Goal: Transaction & Acquisition: Obtain resource

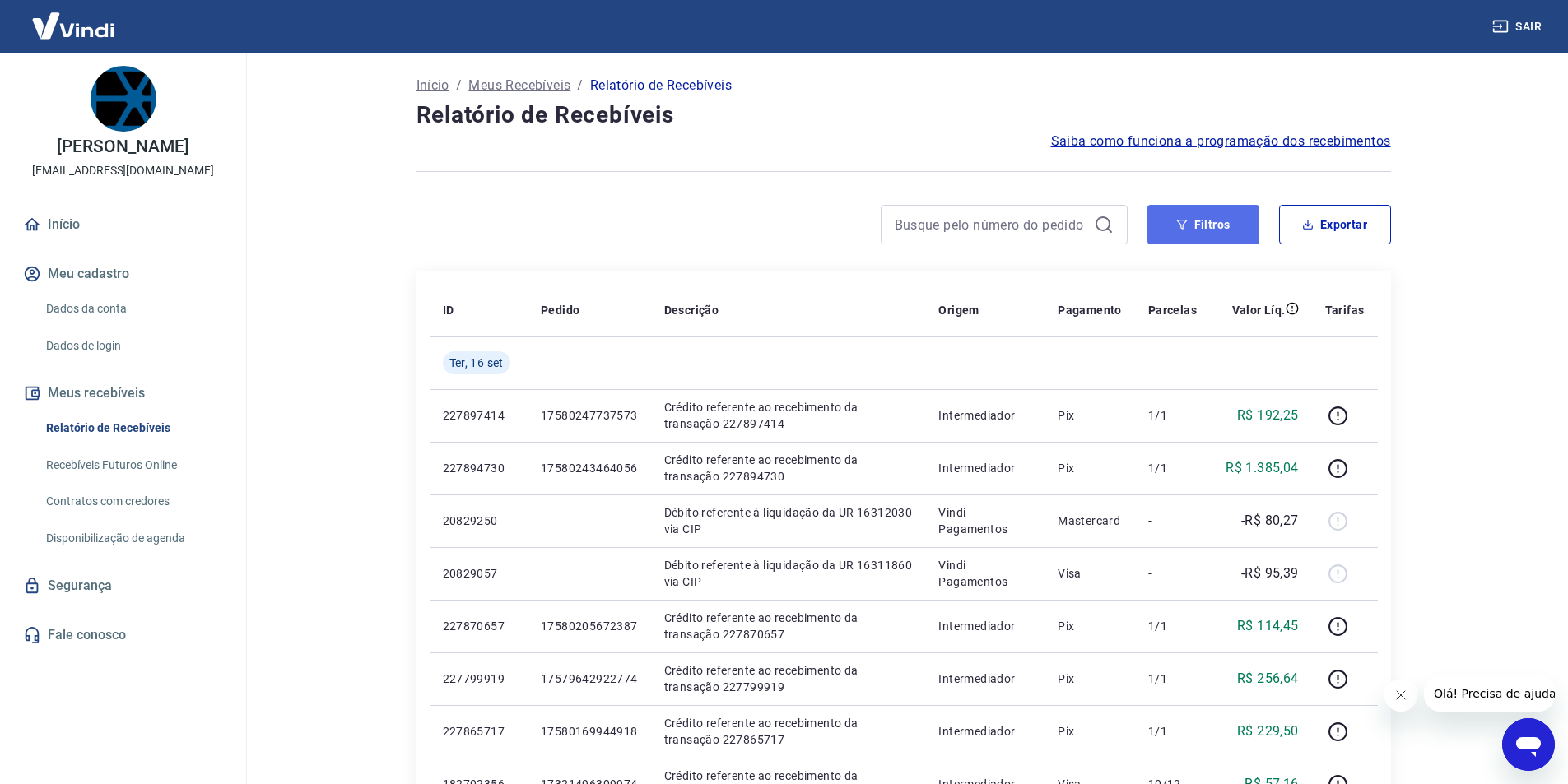
click at [1190, 233] on button "Filtros" at bounding box center [1204, 225] width 112 height 39
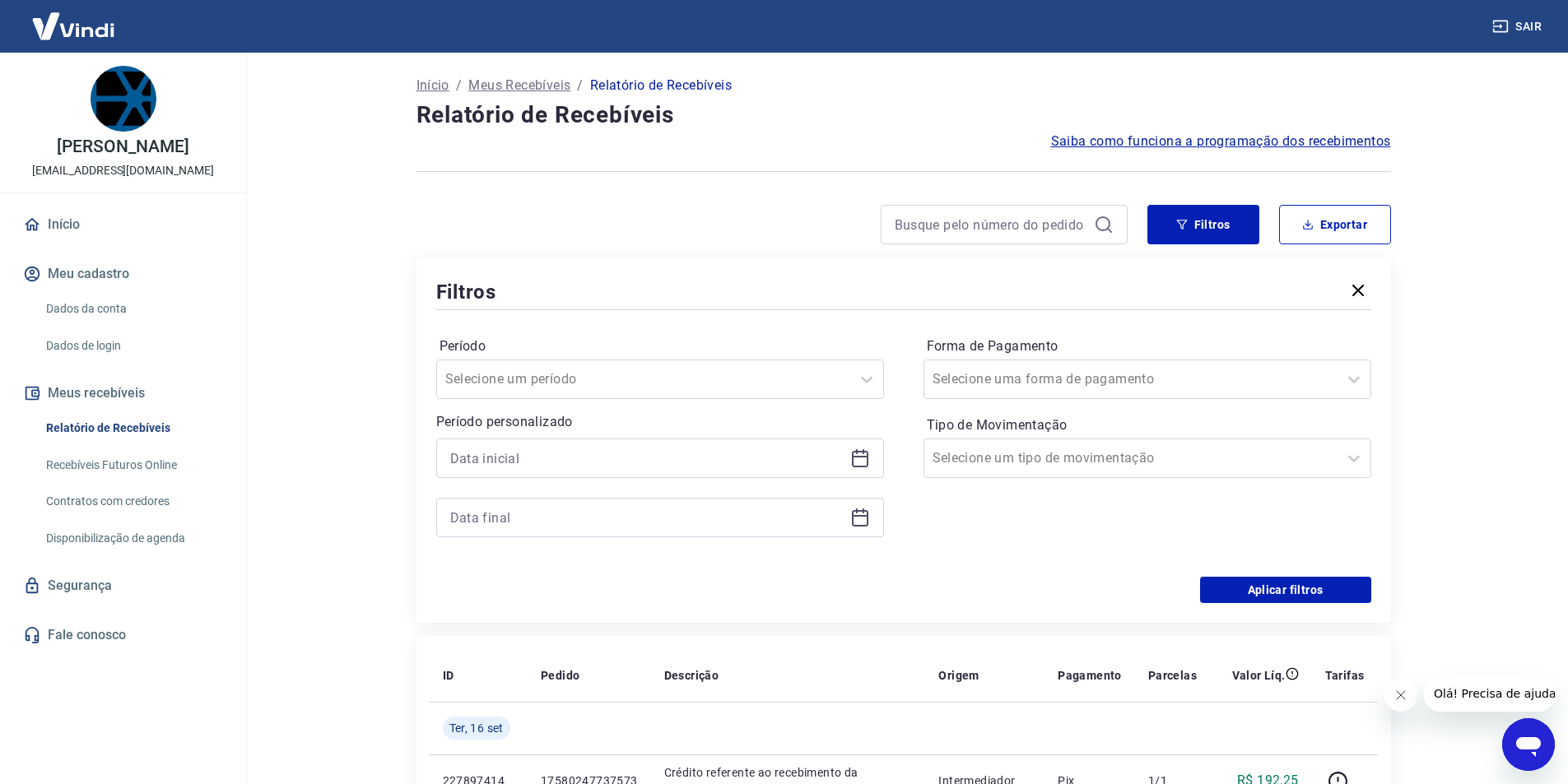
click at [859, 463] on icon at bounding box center [860, 457] width 20 height 20
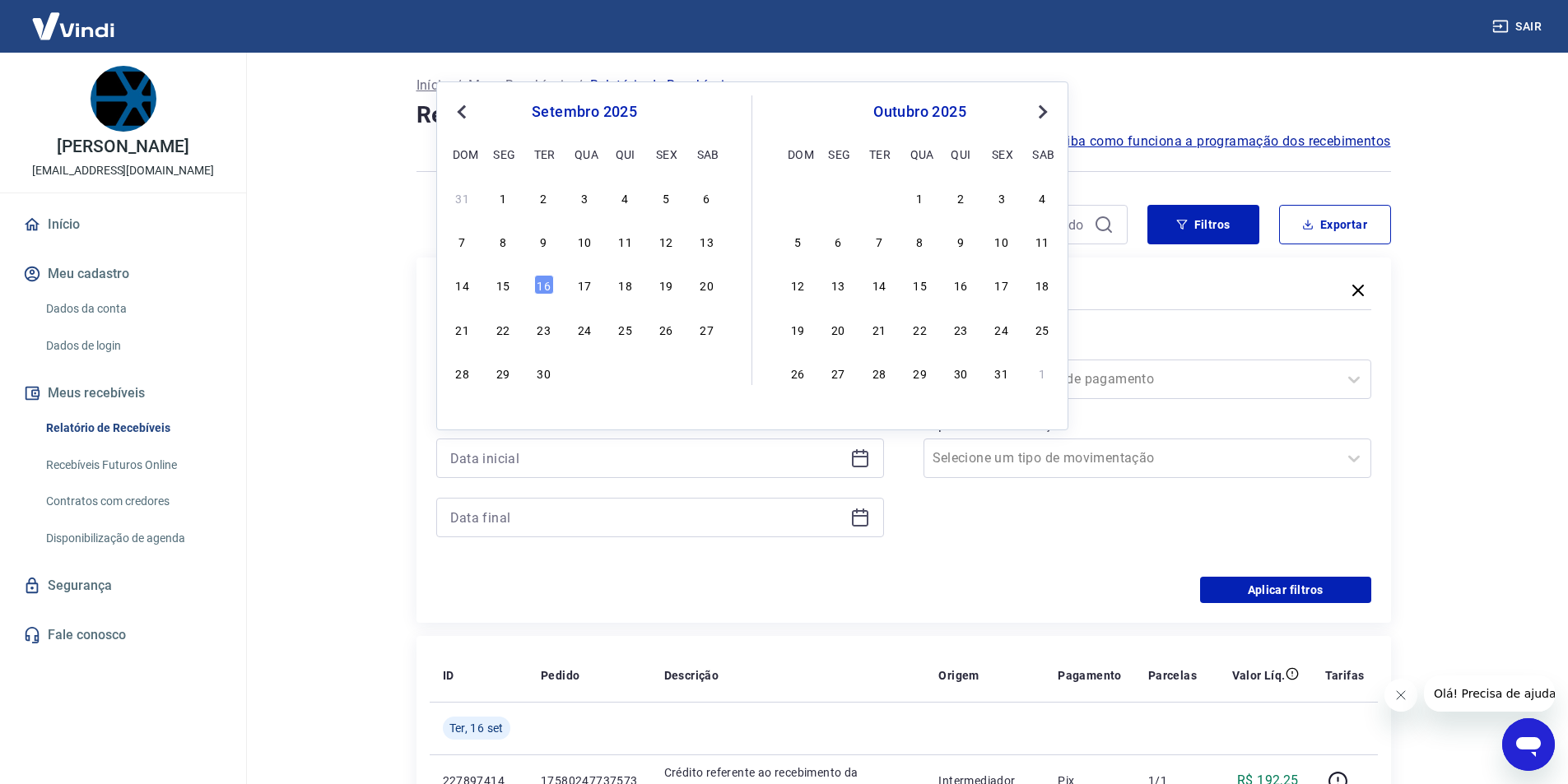
click at [464, 109] on span "Previous Month" at bounding box center [464, 111] width 0 height 19
click at [543, 377] on div "26" at bounding box center [544, 372] width 20 height 20
type input "[DATE]"
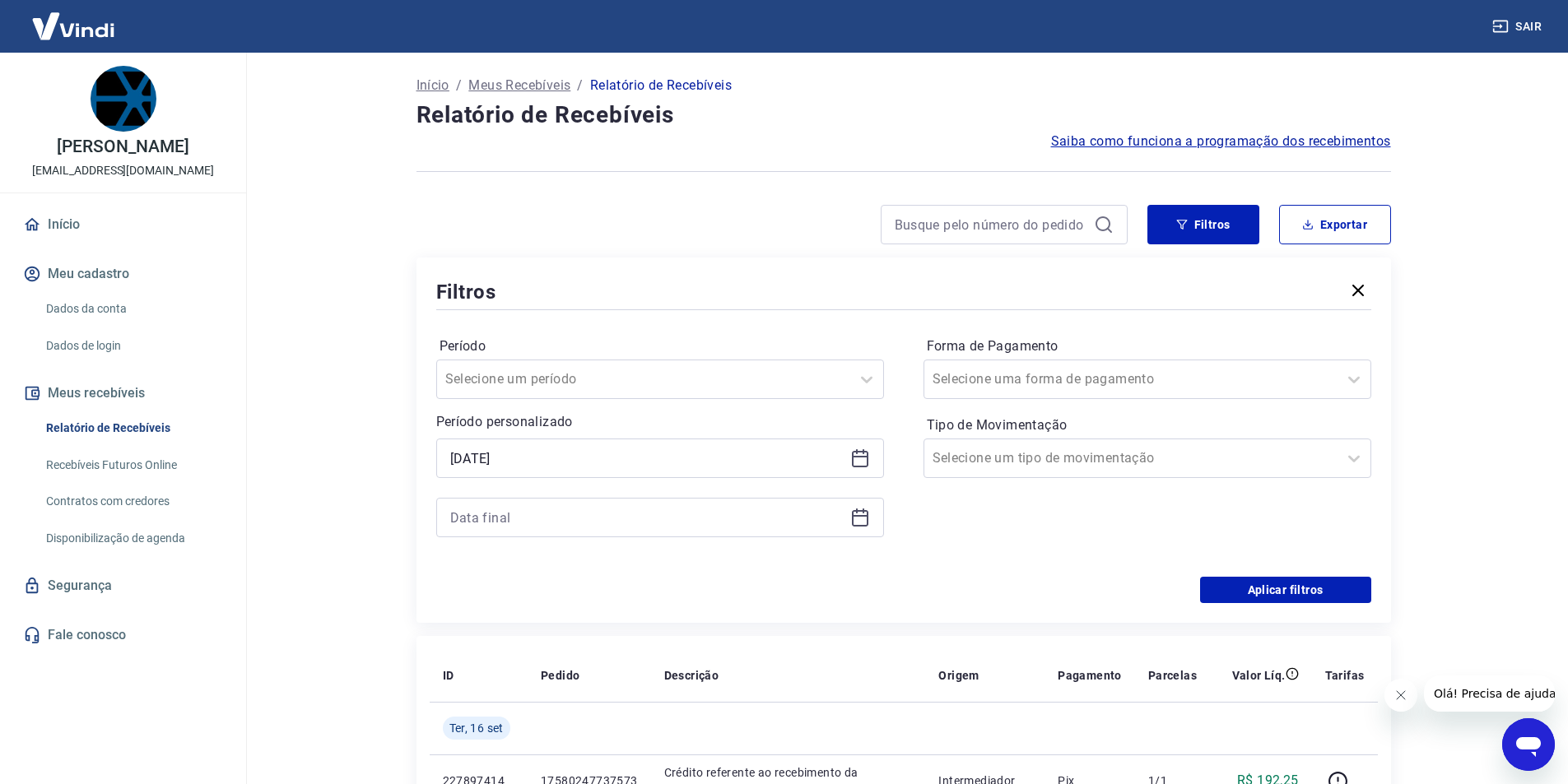
click at [861, 518] on icon at bounding box center [860, 517] width 20 height 20
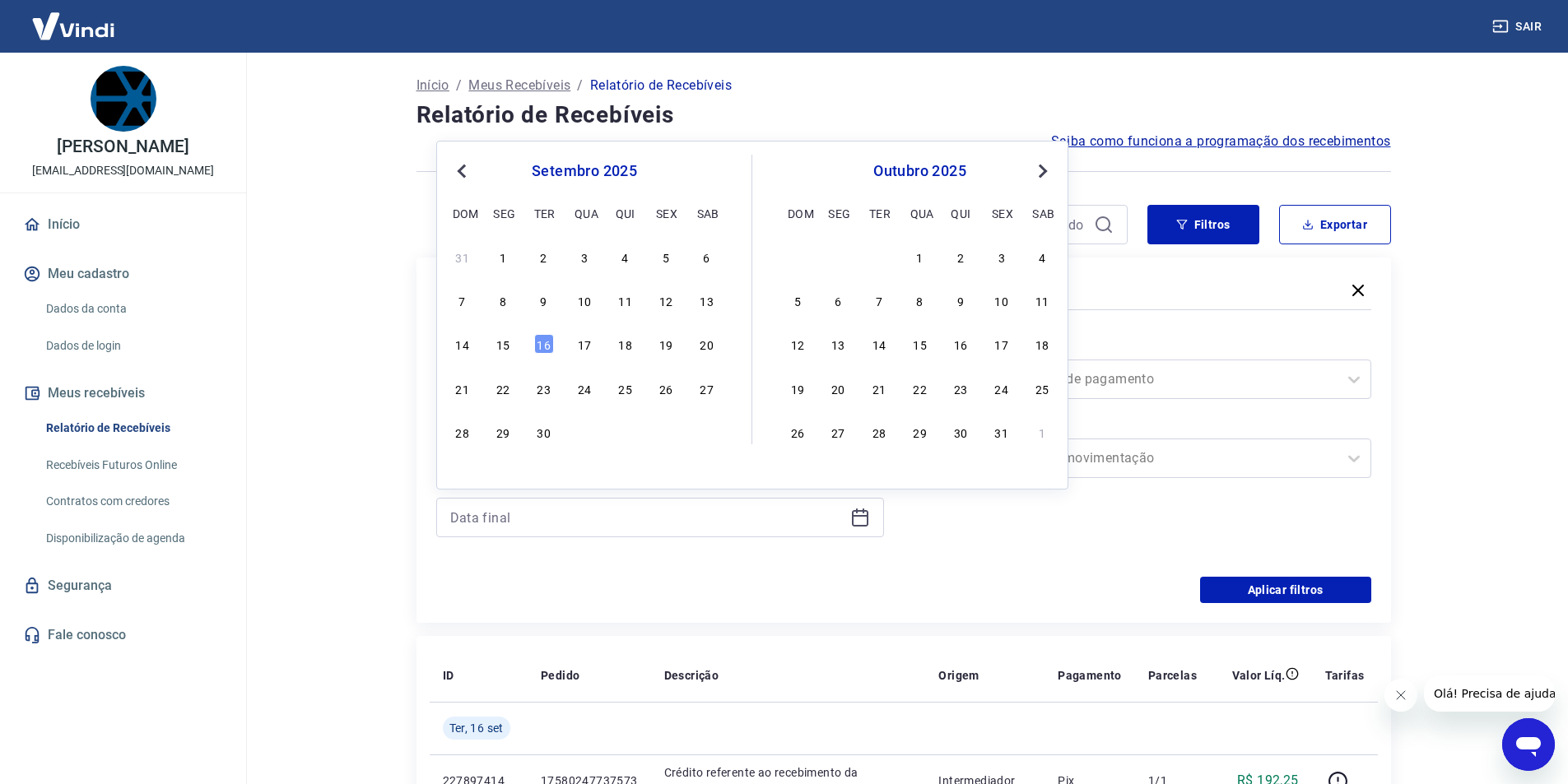
click at [464, 169] on span "Previous Month" at bounding box center [464, 171] width 0 height 19
click at [666, 437] on div "29" at bounding box center [666, 432] width 20 height 20
type input "[DATE]"
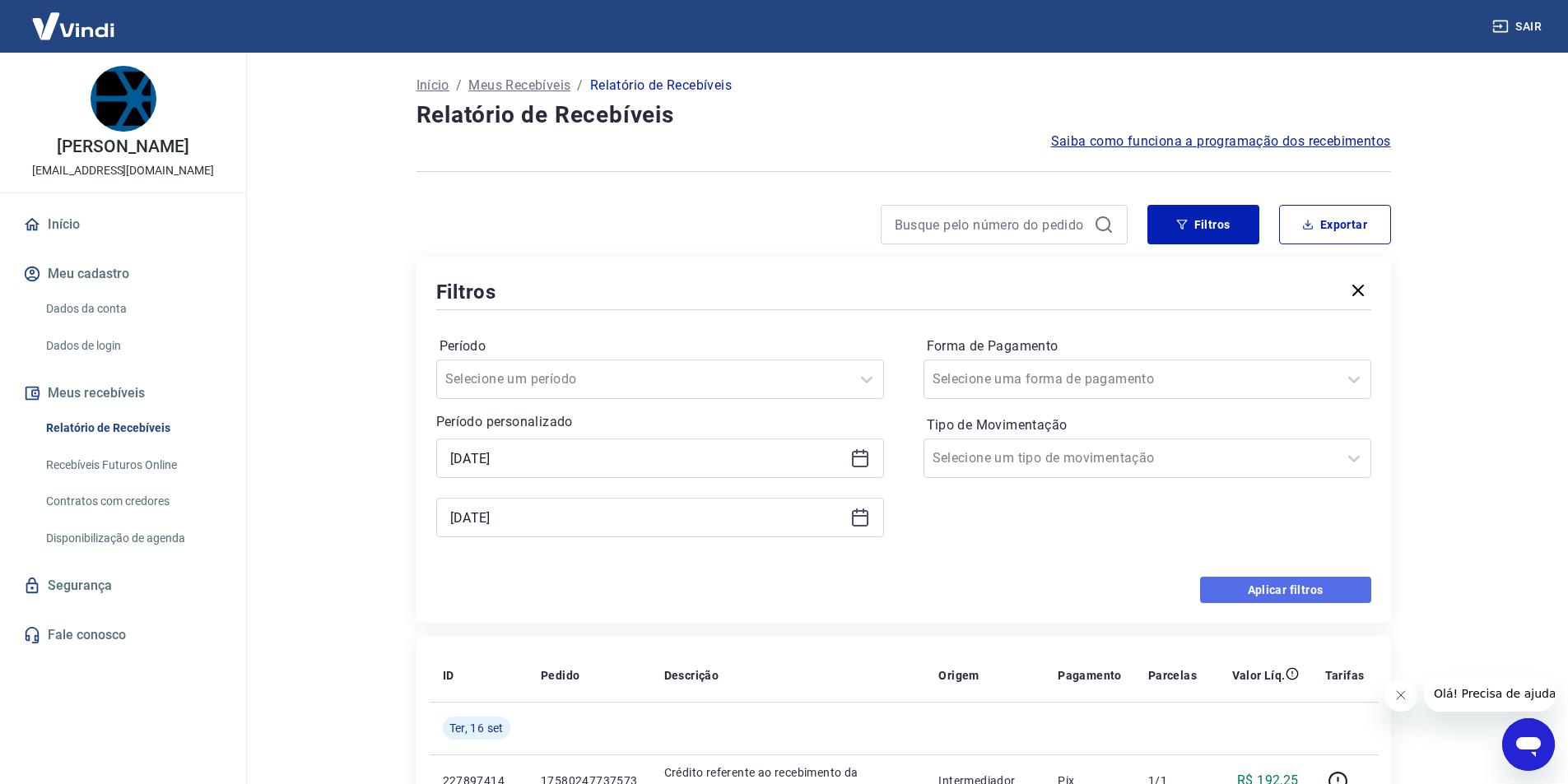
click at [1256, 586] on button "Aplicar filtros" at bounding box center [1286, 590] width 171 height 27
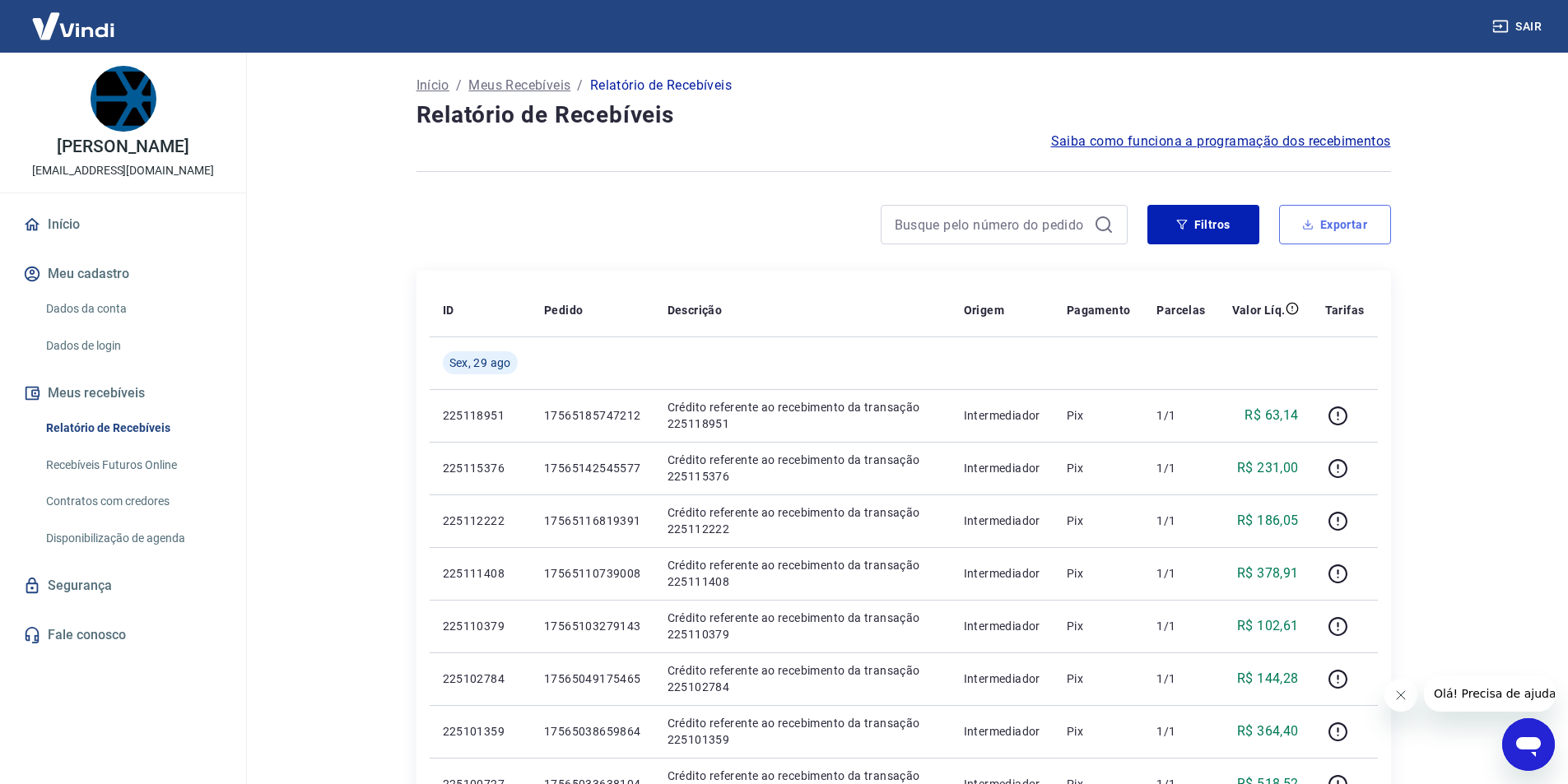
click at [1343, 219] on button "Exportar" at bounding box center [1335, 225] width 112 height 39
type input "[DATE]"
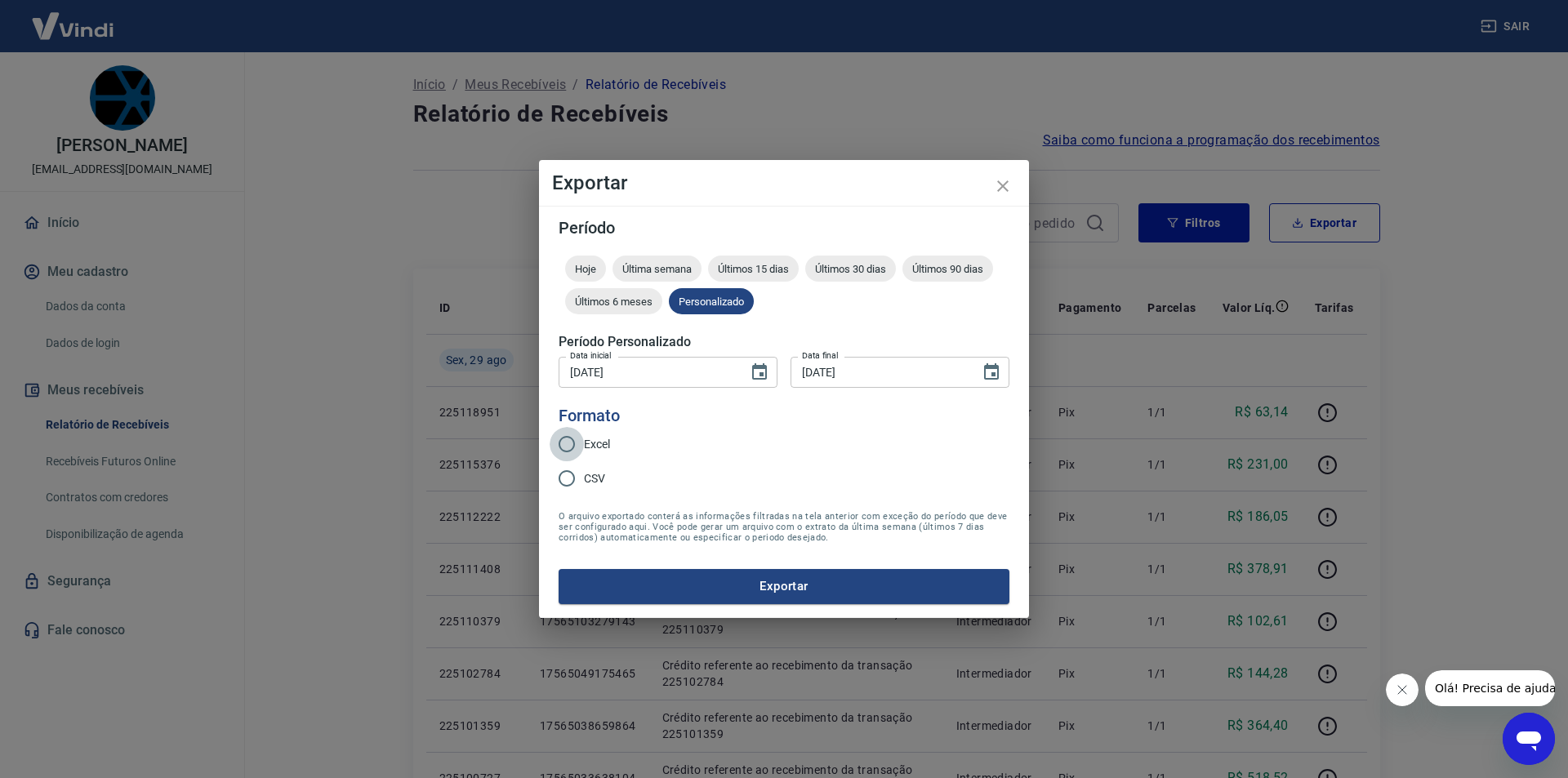
click at [561, 446] on input "Excel" at bounding box center [567, 444] width 34 height 34
radio input "true"
click at [769, 376] on icon "Choose date, selected date is 26 de ago de 2025" at bounding box center [759, 372] width 20 height 20
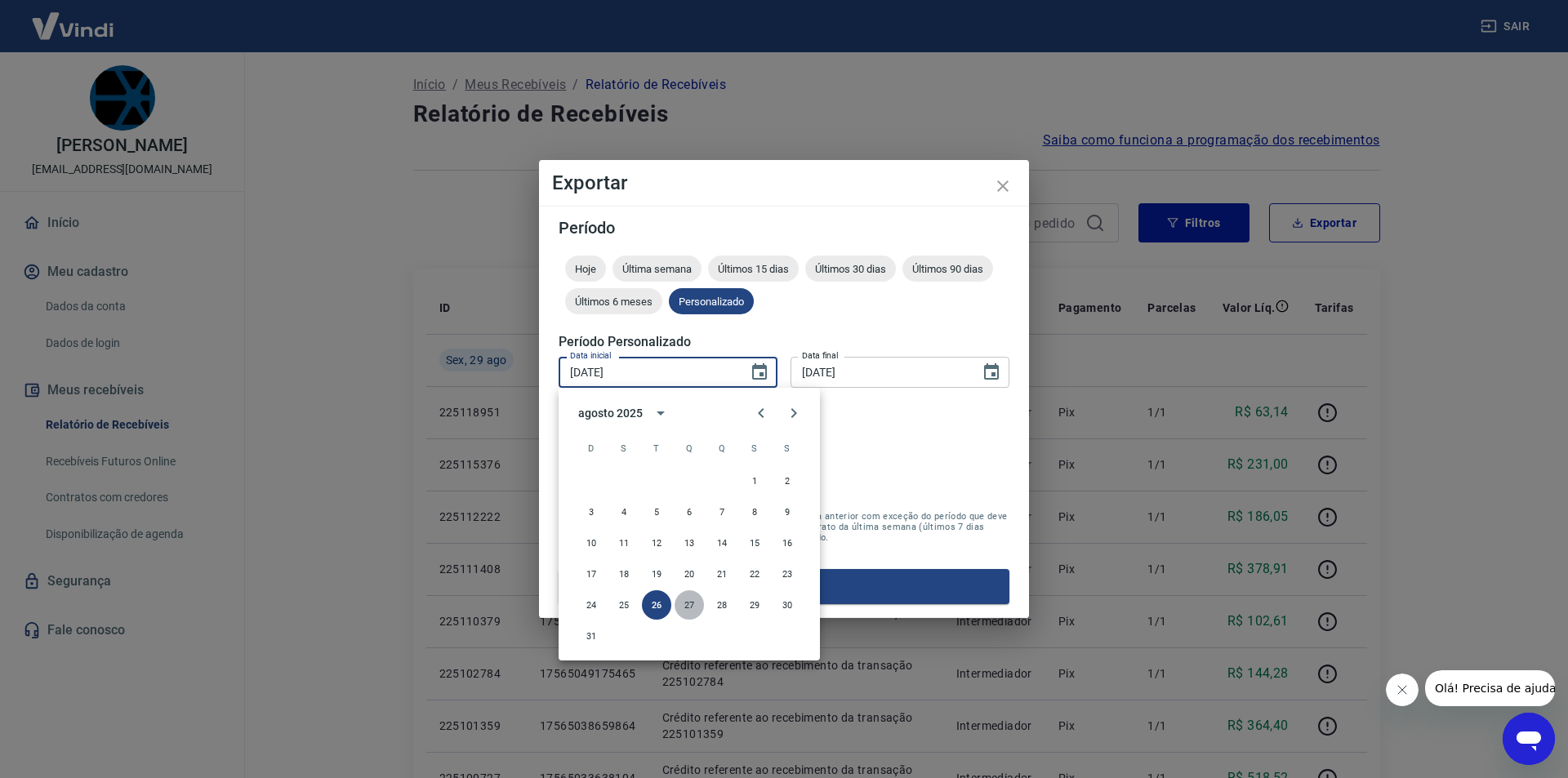
click at [694, 607] on button "27" at bounding box center [689, 605] width 30 height 30
type input "[DATE]"
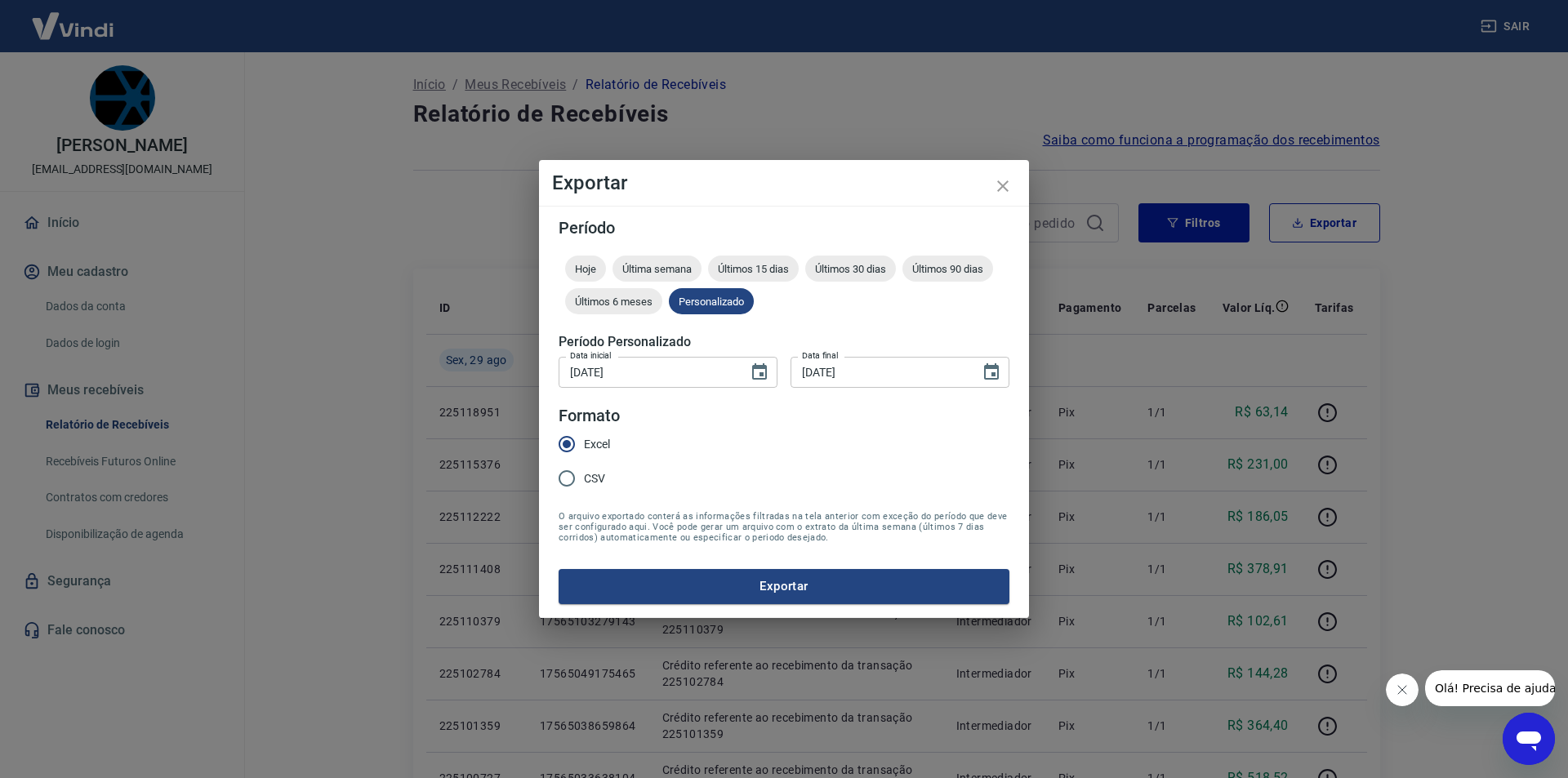
click at [694, 607] on div "Período Hoje Última semana Últimos 15 dias Últimos 30 dias Últimos 90 dias Últi…" at bounding box center [783, 411] width 490 height 411
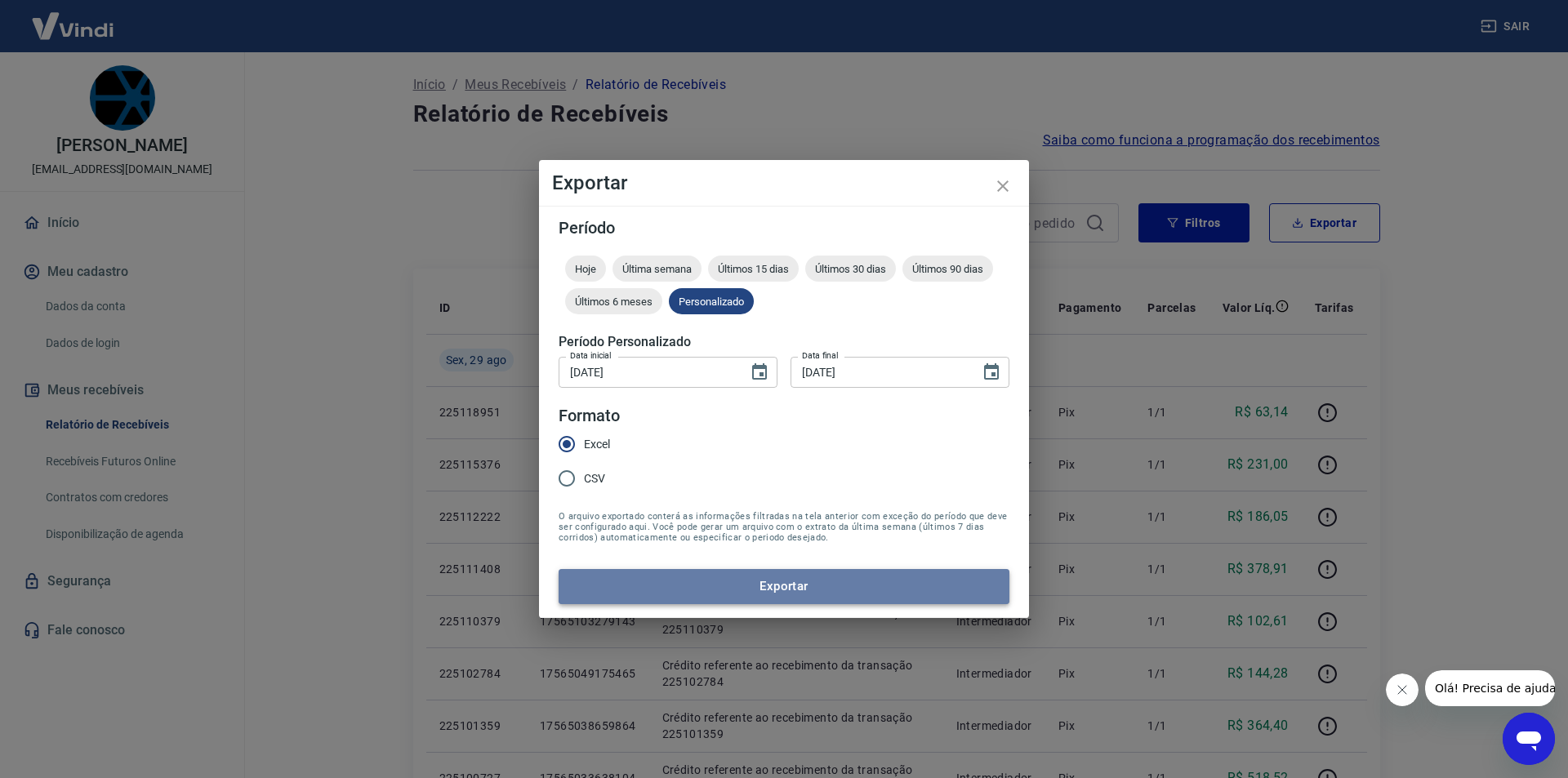
click at [697, 583] on button "Exportar" at bounding box center [783, 586] width 451 height 34
